Goal: Navigation & Orientation: Understand site structure

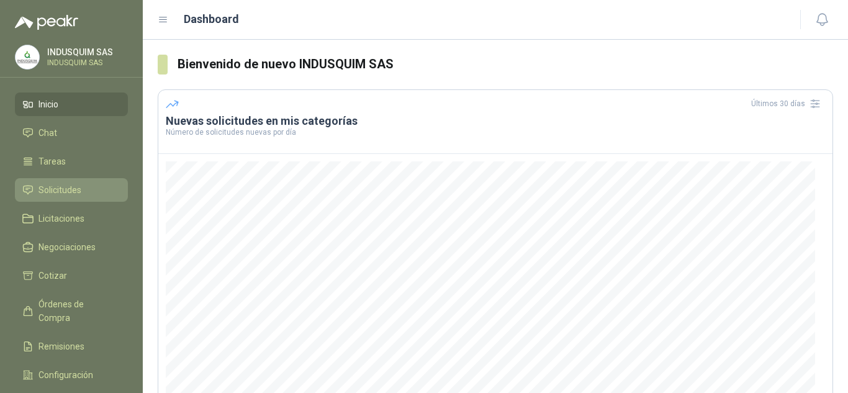
click at [53, 195] on span "Solicitudes" at bounding box center [59, 190] width 43 height 14
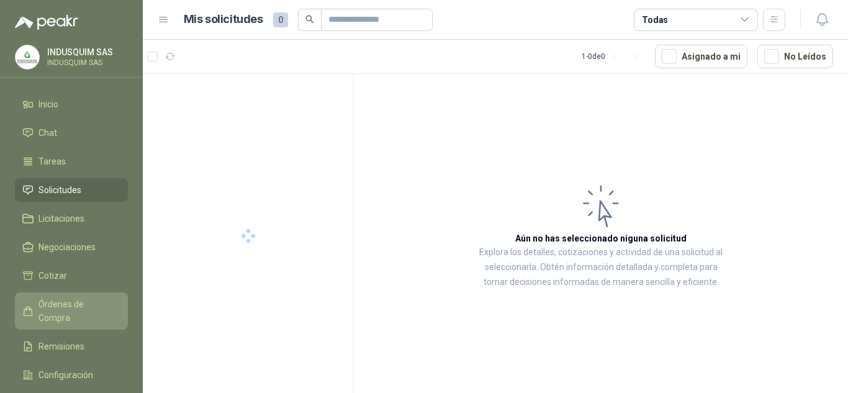
click at [71, 298] on span "Órdenes de Compra" at bounding box center [77, 310] width 78 height 27
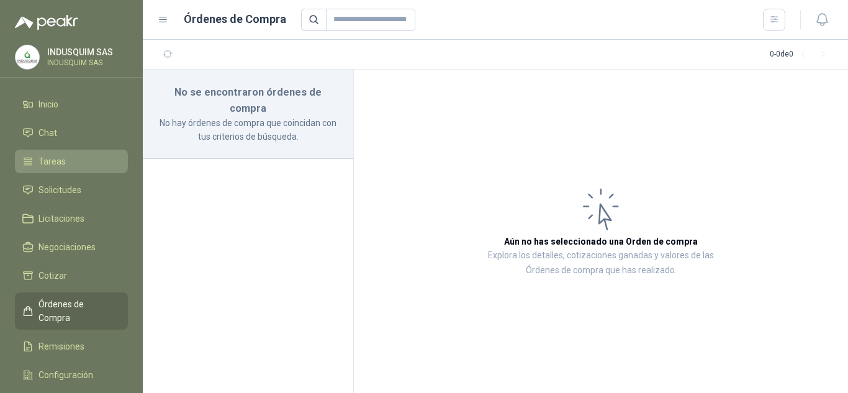
click at [81, 172] on link "Tareas" at bounding box center [71, 162] width 113 height 24
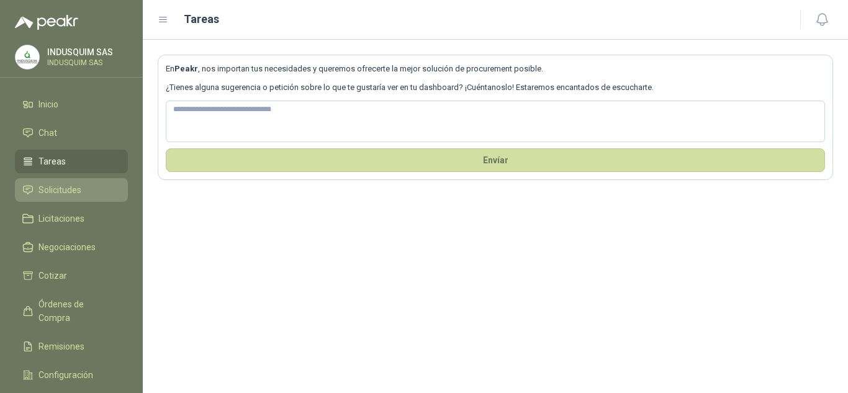
click at [81, 192] on span "Solicitudes" at bounding box center [59, 190] width 43 height 14
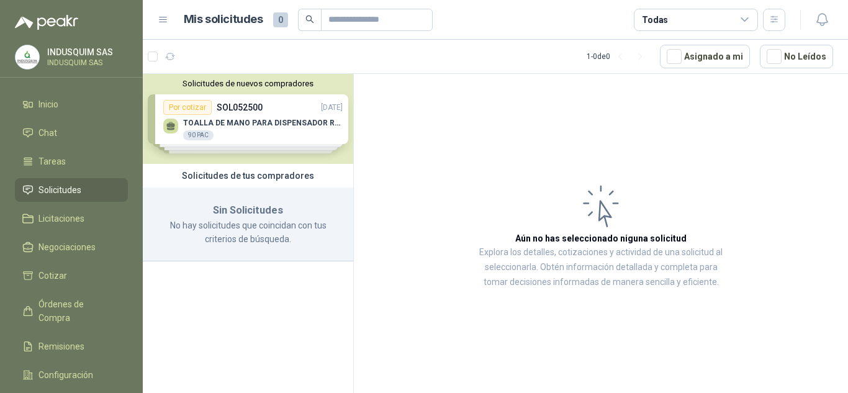
click at [253, 130] on div "Solicitudes de nuevos compradores Por cotizar SOL052500 [DATE] TOALLA DE MANO P…" at bounding box center [248, 119] width 210 height 90
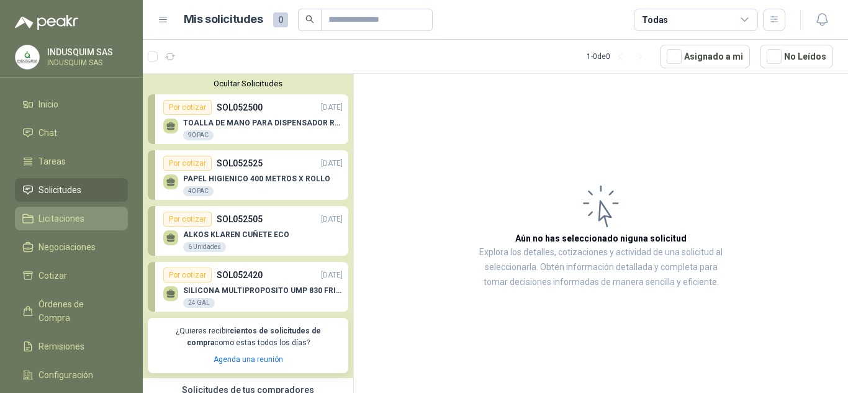
click at [94, 212] on li "Licitaciones" at bounding box center [71, 219] width 98 height 14
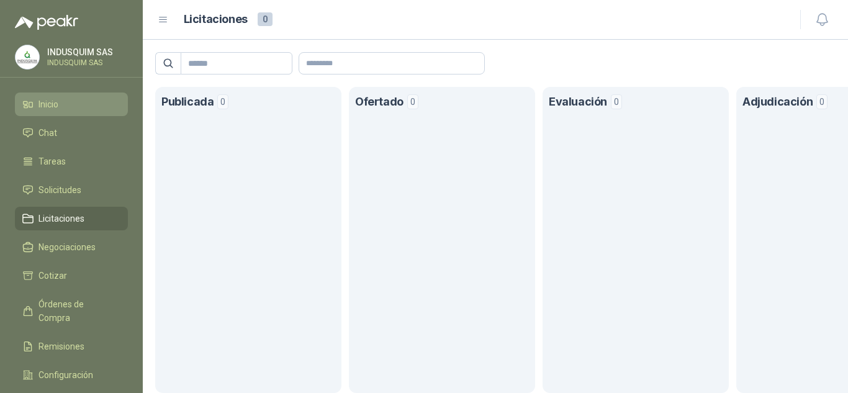
click at [88, 106] on li "Inicio" at bounding box center [71, 104] width 98 height 14
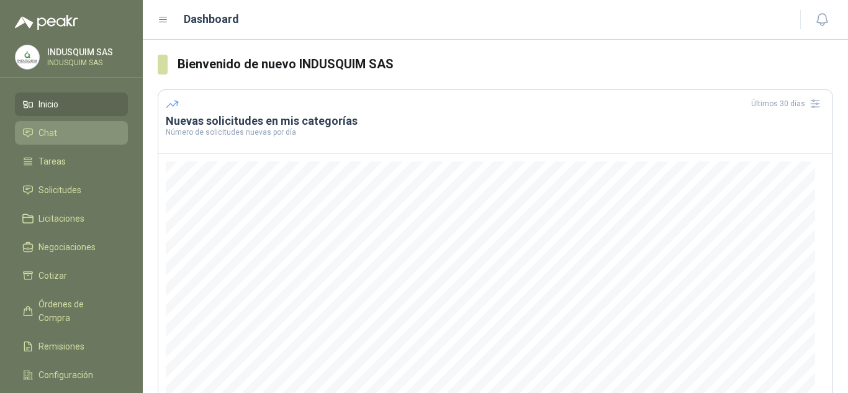
click at [84, 139] on li "Chat" at bounding box center [71, 133] width 98 height 14
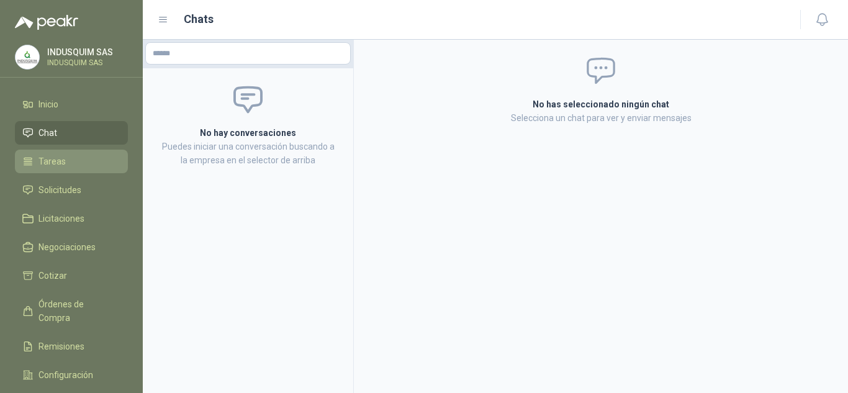
click at [70, 156] on li "Tareas" at bounding box center [71, 162] width 98 height 14
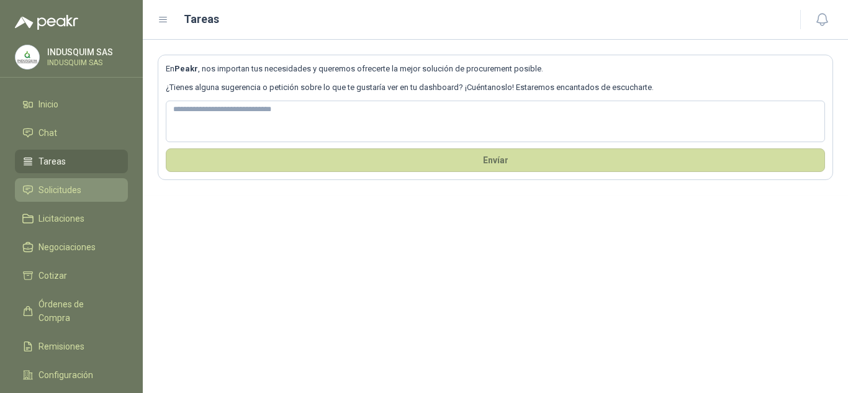
click at [67, 191] on span "Solicitudes" at bounding box center [59, 190] width 43 height 14
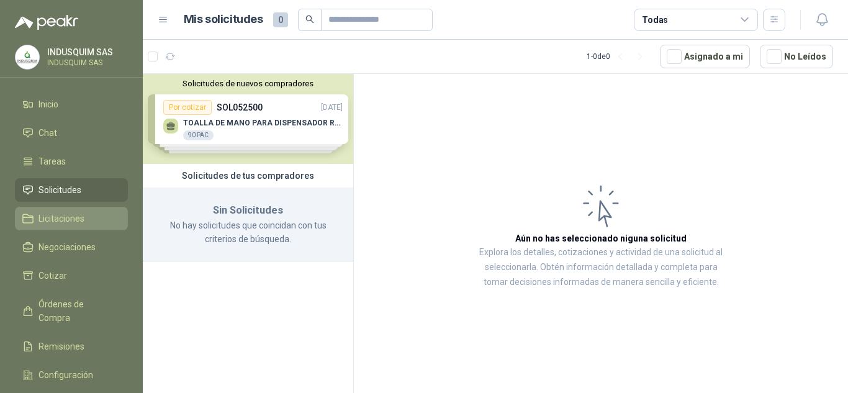
click at [67, 212] on span "Licitaciones" at bounding box center [61, 219] width 46 height 14
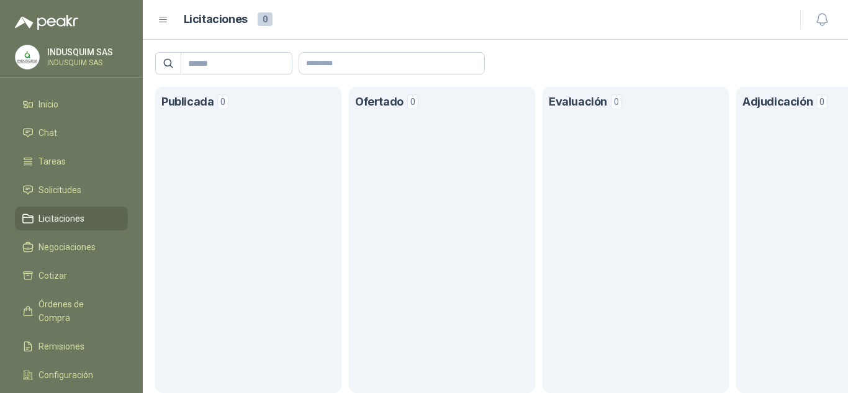
click at [72, 233] on ul "Inicio Chat Tareas Solicitudes Licitaciones Negociaciones Cotizar Órdenes de Co…" at bounding box center [71, 257] width 143 height 328
click at [65, 241] on span "Negociaciones" at bounding box center [66, 247] width 57 height 14
